Goal: Navigation & Orientation: Find specific page/section

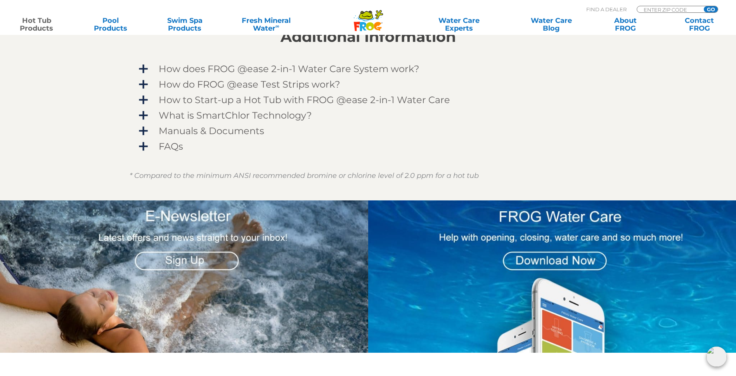
scroll to position [698, 0]
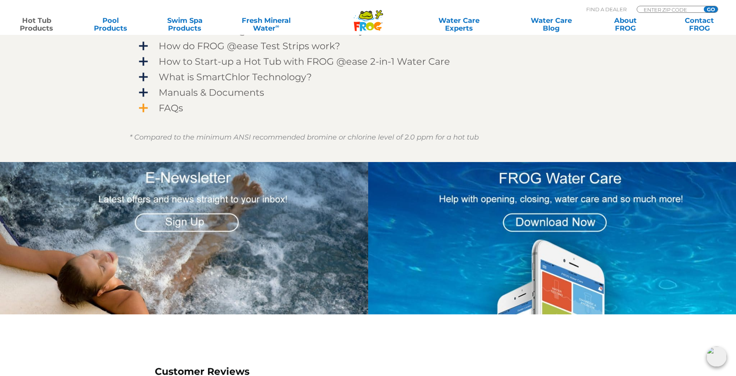
click at [147, 110] on span "FAQs" at bounding box center [373, 108] width 452 height 10
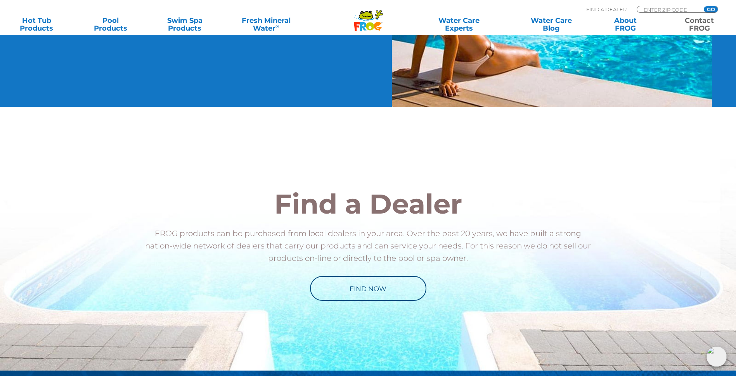
scroll to position [893, 0]
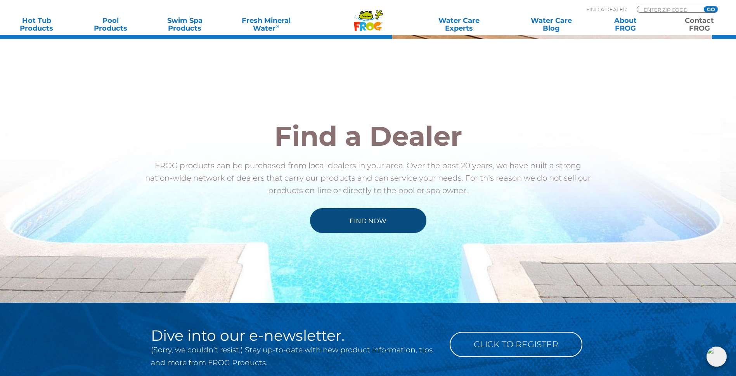
click at [353, 232] on link "Find Now" at bounding box center [368, 220] width 116 height 25
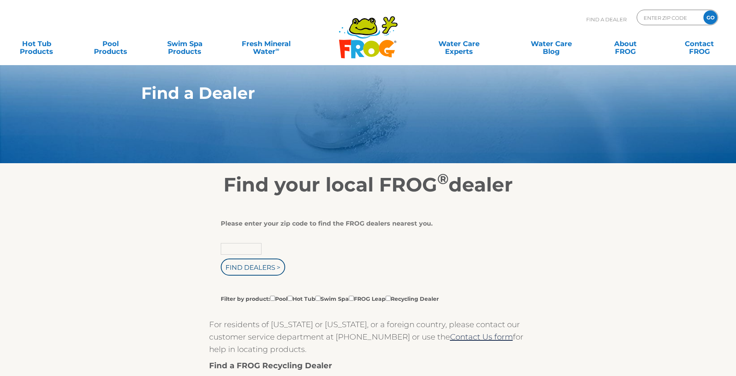
click at [251, 255] on input "text" at bounding box center [241, 249] width 41 height 12
type input "56304"
click at [249, 274] on input "Find Dealers >" at bounding box center [253, 267] width 64 height 17
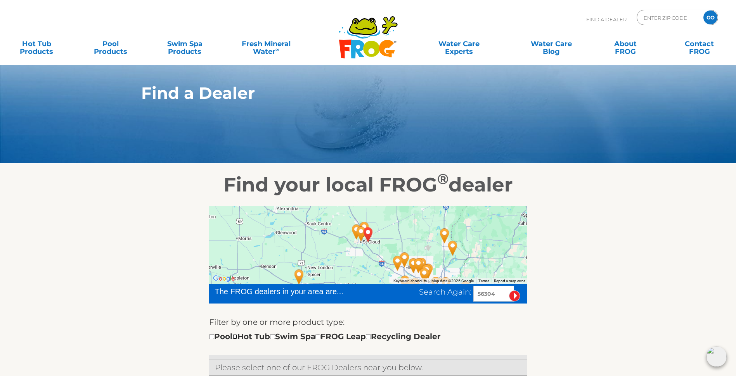
click at [237, 340] on input "checkbox" at bounding box center [234, 336] width 5 height 5
checkbox input "true"
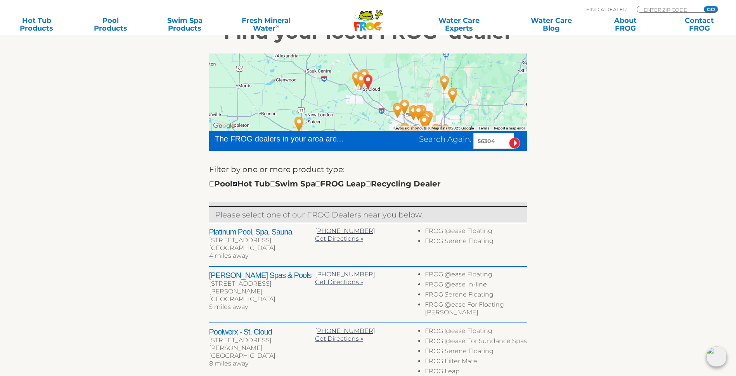
scroll to position [155, 0]
